Goal: Use online tool/utility: Use online tool/utility

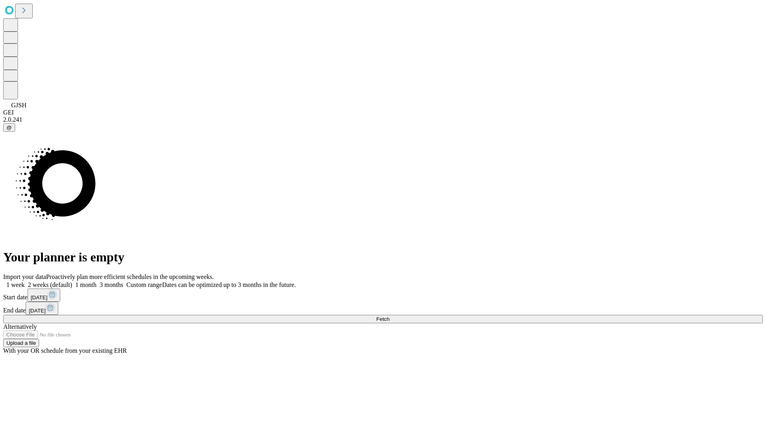
click at [389, 316] on span "Fetch" at bounding box center [382, 319] width 13 height 6
